Goal: Complete application form

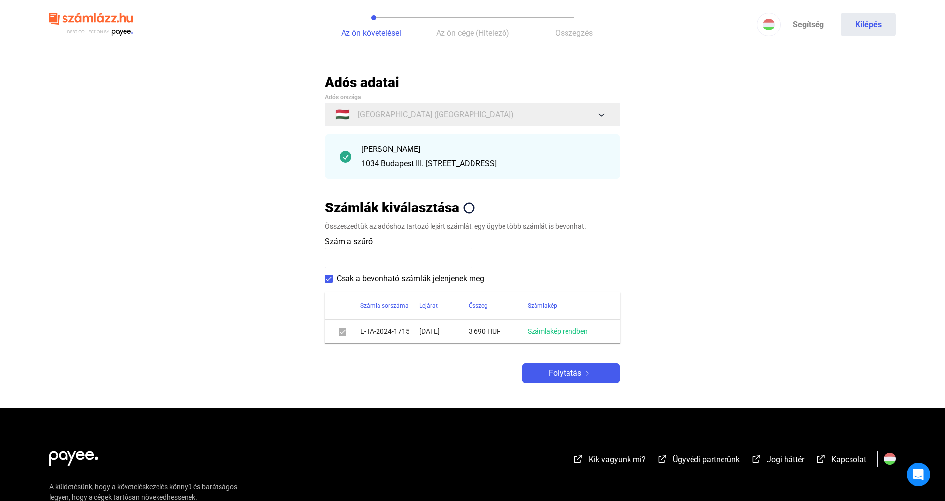
click at [581, 363] on div "Adós adatai Adós országa 🇭🇺 [GEOGRAPHIC_DATA] ([GEOGRAPHIC_DATA]) [PERSON_NAME]…" at bounding box center [472, 229] width 295 height 310
click at [571, 377] on span "Folytatás" at bounding box center [565, 374] width 32 height 12
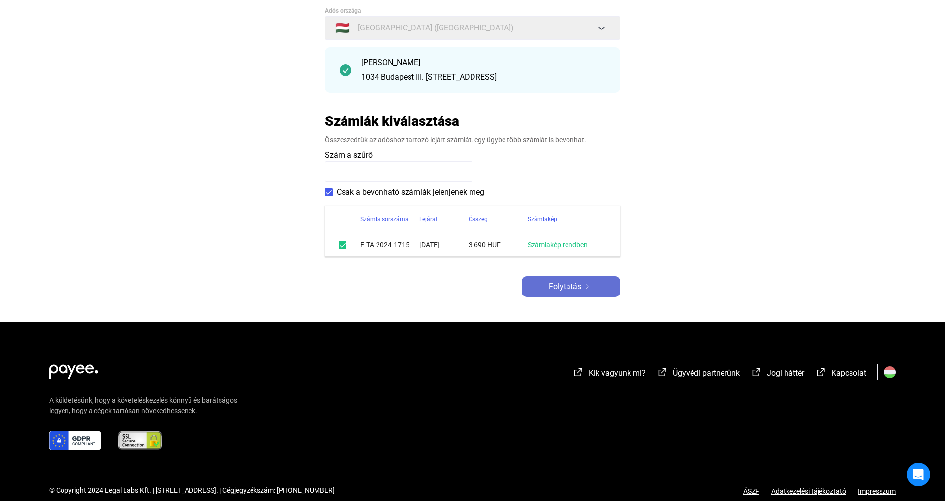
click at [560, 282] on span "Folytatás" at bounding box center [565, 287] width 32 height 12
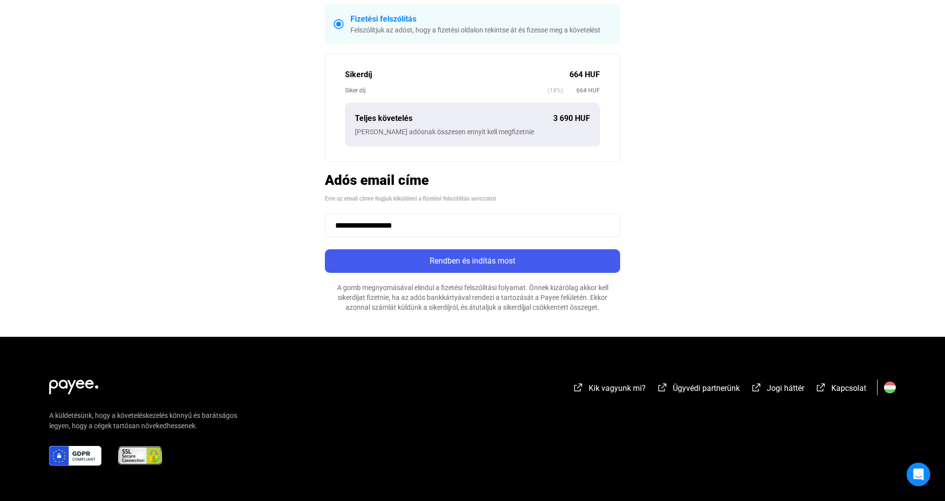
scroll to position [246, 0]
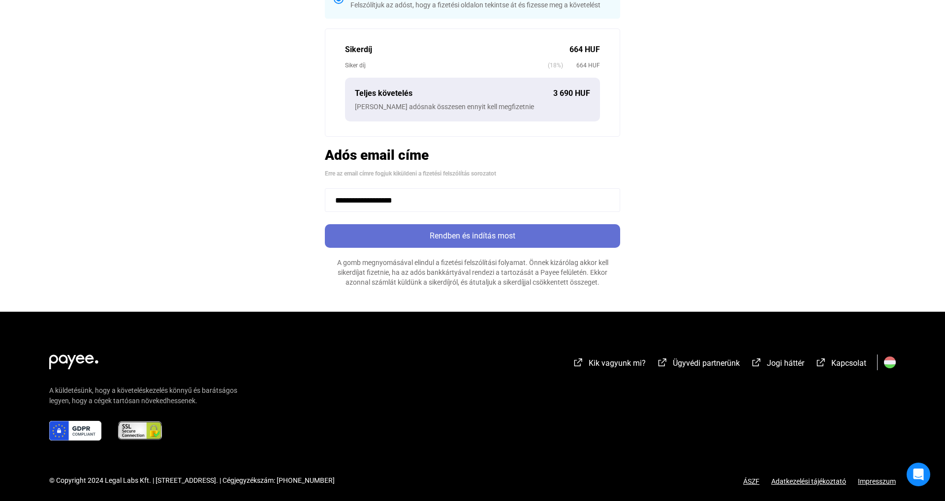
click at [454, 243] on button "Rendben és indítás most" at bounding box center [472, 236] width 295 height 24
